Goal: Navigation & Orientation: Understand site structure

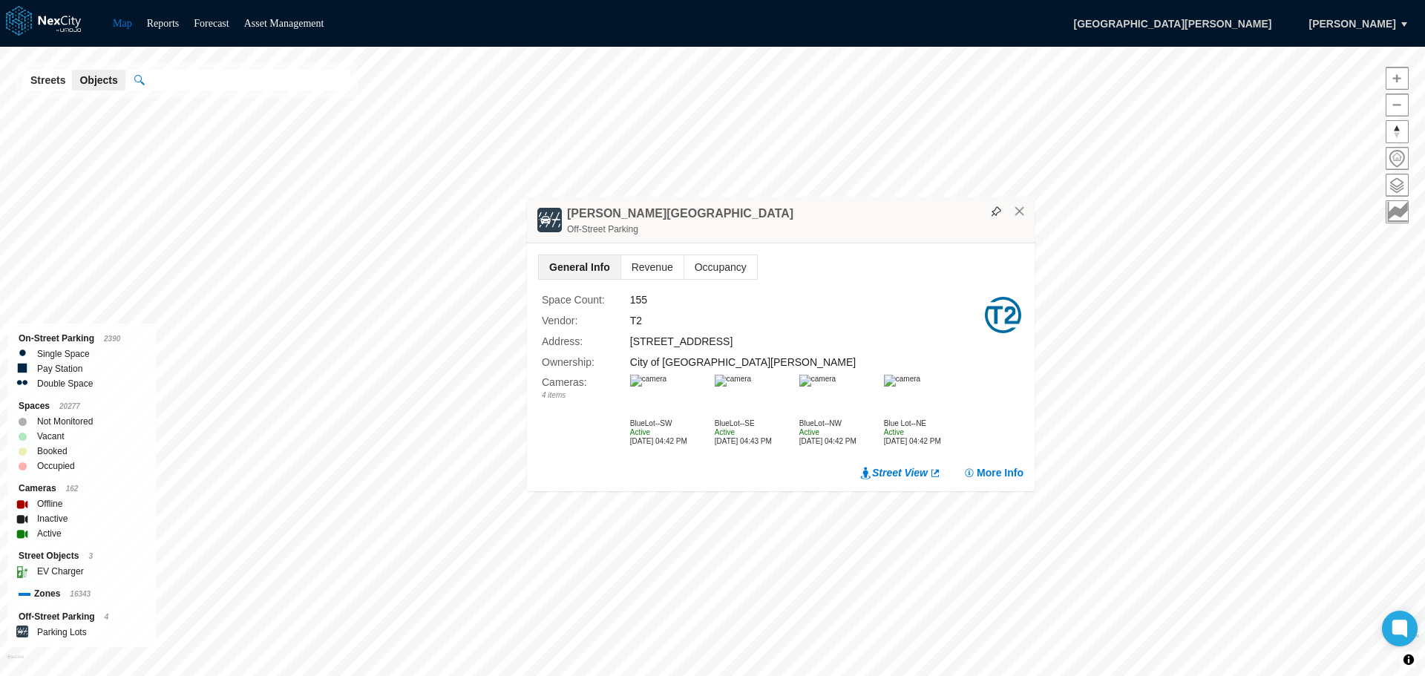
click at [906, 387] on img at bounding box center [902, 381] width 36 height 12
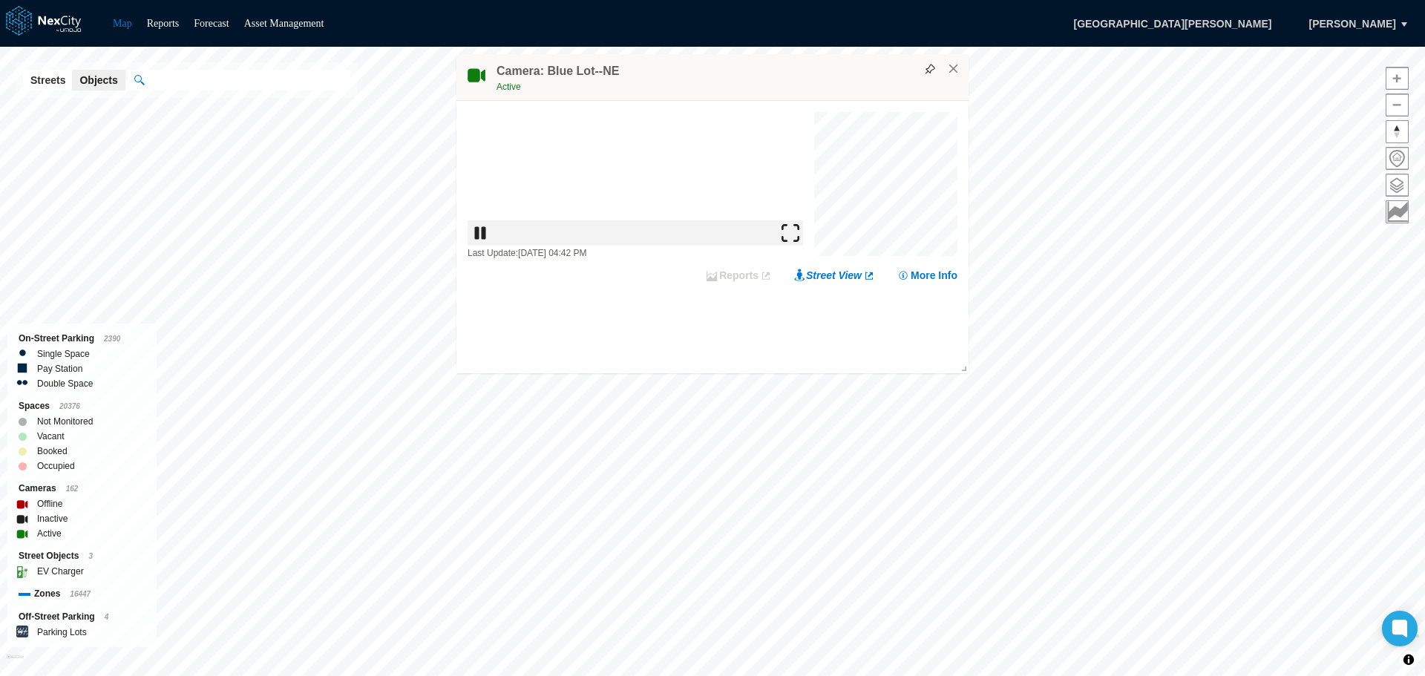
click at [799, 242] on img at bounding box center [791, 233] width 18 height 18
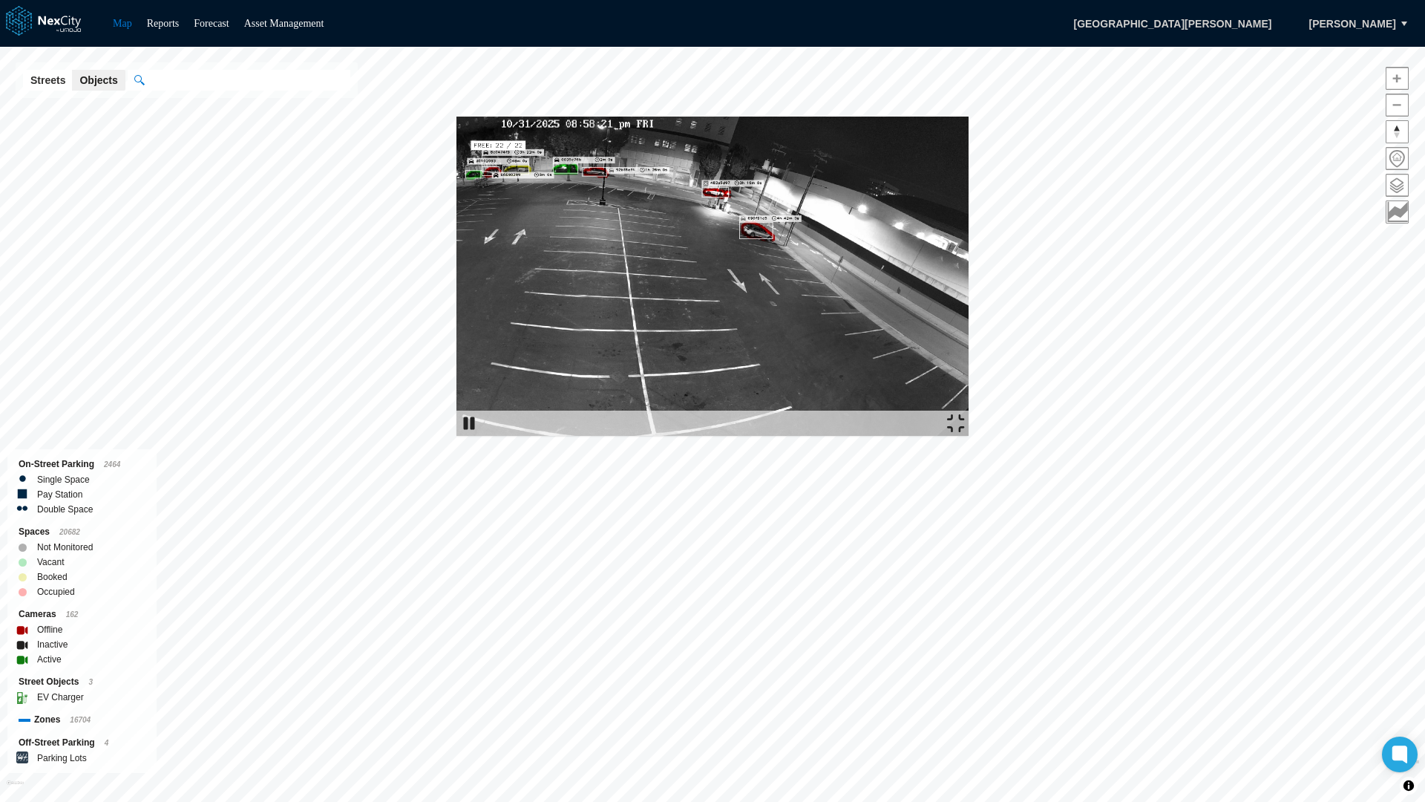
click at [969, 122] on img at bounding box center [713, 276] width 512 height 319
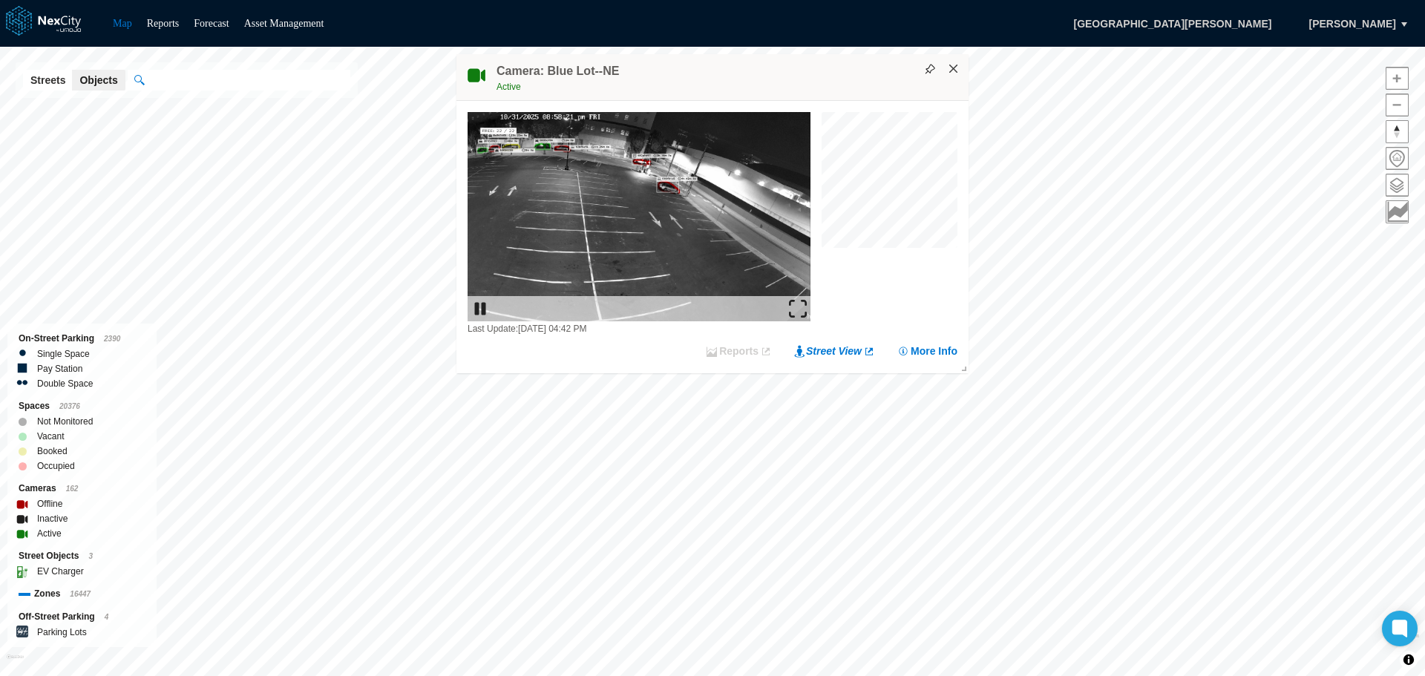
click at [958, 73] on button "×" at bounding box center [953, 68] width 13 height 13
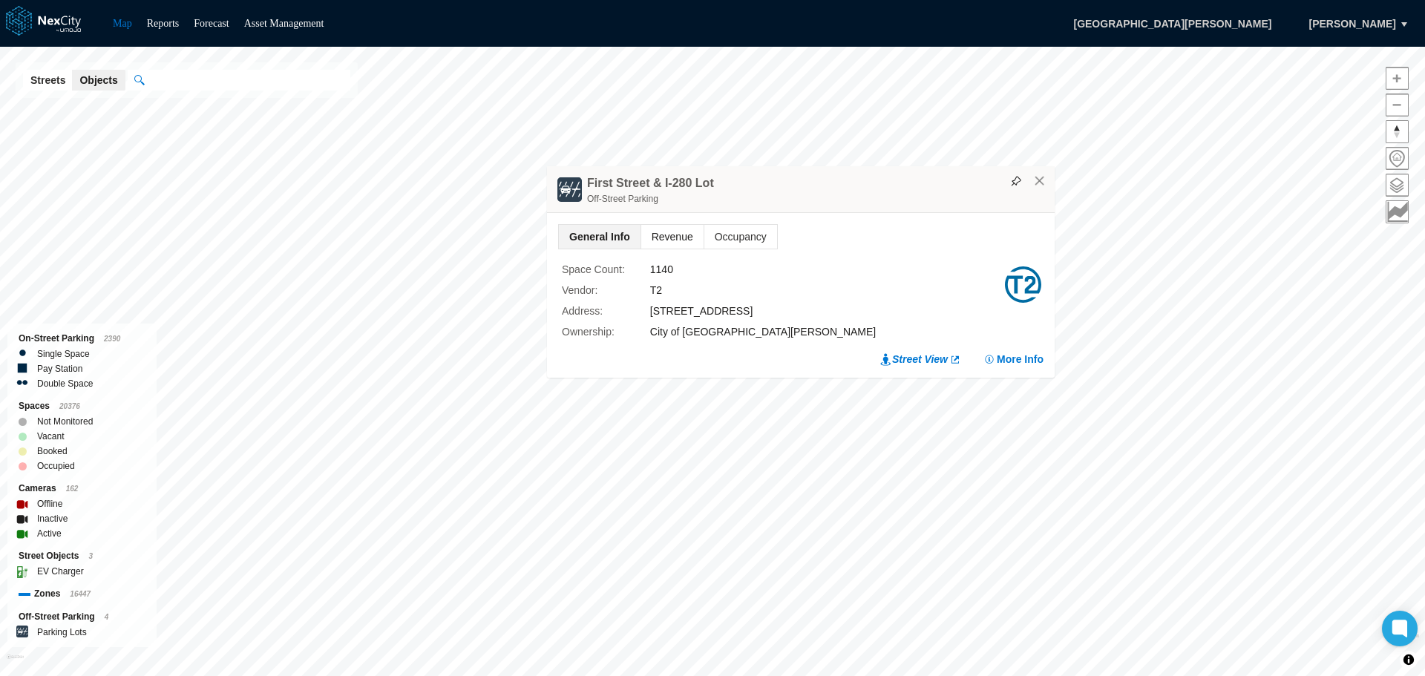
click at [676, 238] on span "Revenue" at bounding box center [672, 237] width 62 height 24
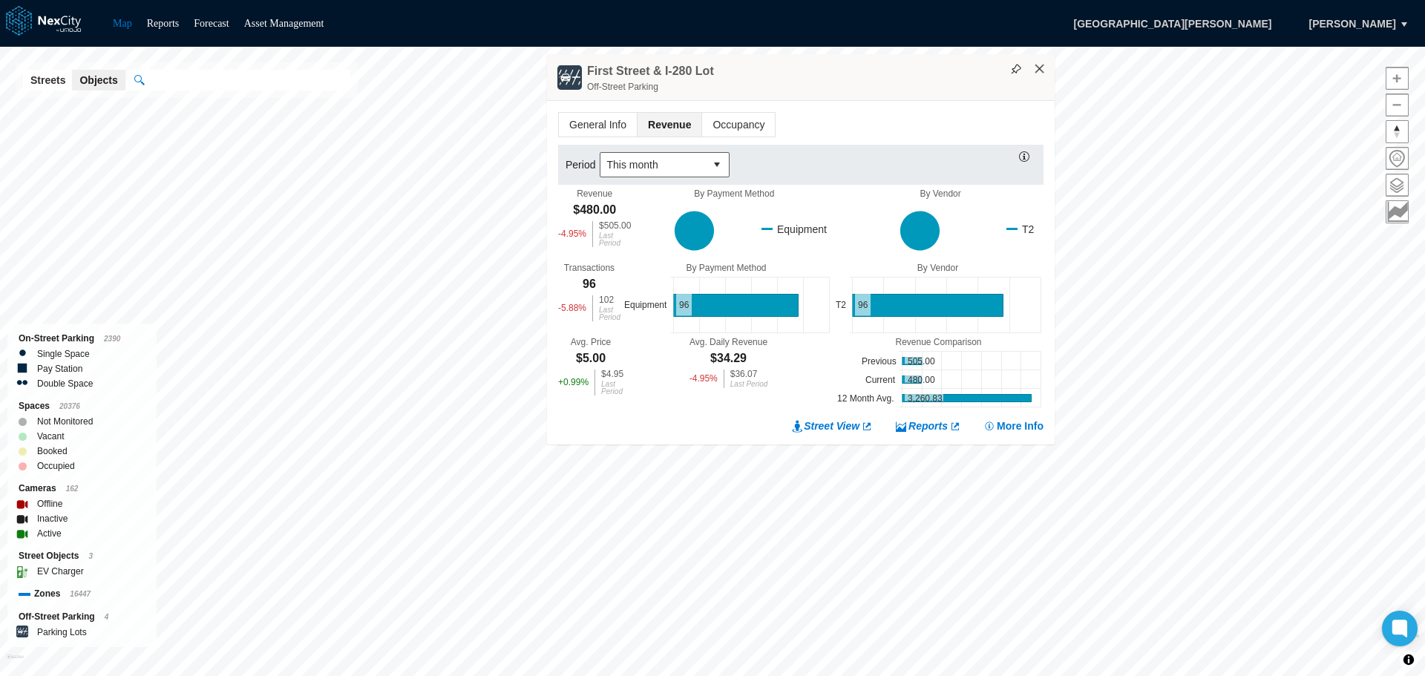
click at [1036, 73] on button "×" at bounding box center [1039, 68] width 13 height 13
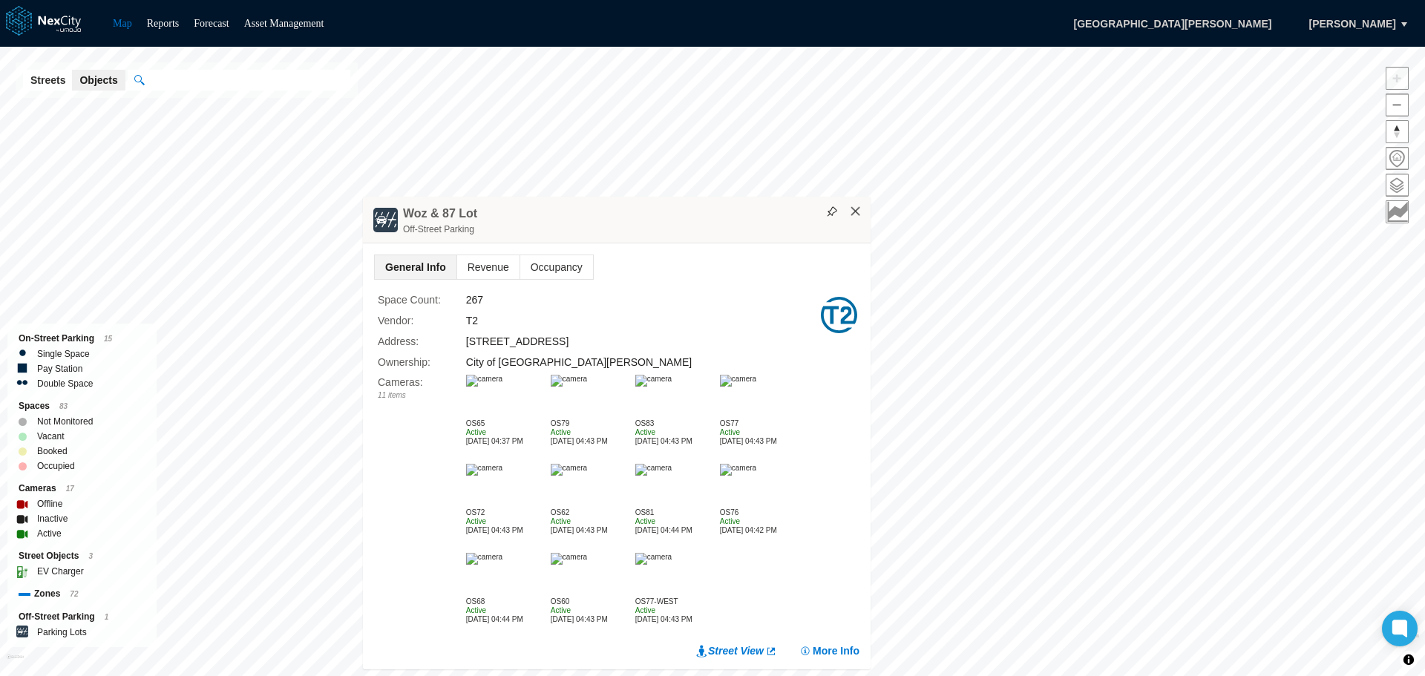
click at [851, 209] on button "×" at bounding box center [855, 211] width 13 height 13
